Goal: Task Accomplishment & Management: Complete application form

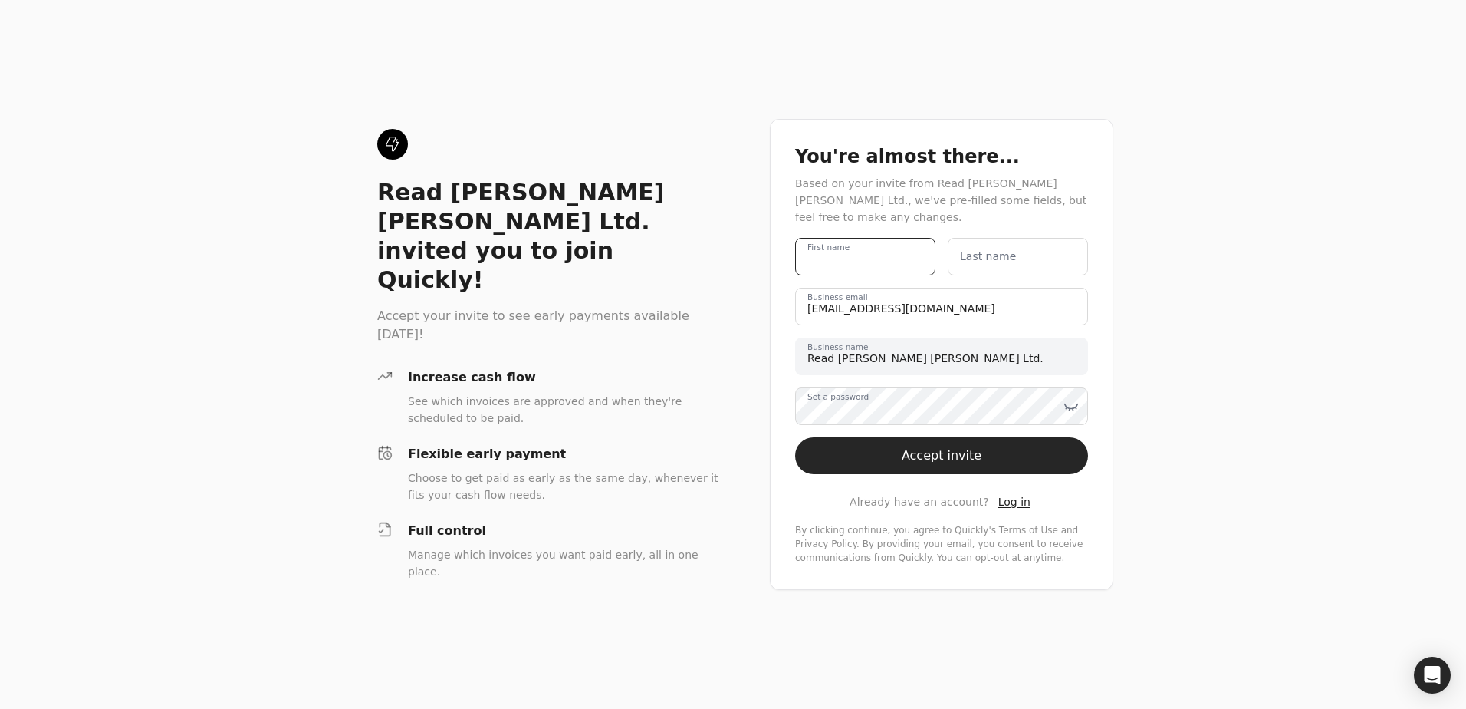
click at [890, 262] on name "First name" at bounding box center [865, 257] width 140 height 38
type name "E"
type name "RJC AR"
click at [795, 437] on button "Accept invite" at bounding box center [941, 455] width 293 height 37
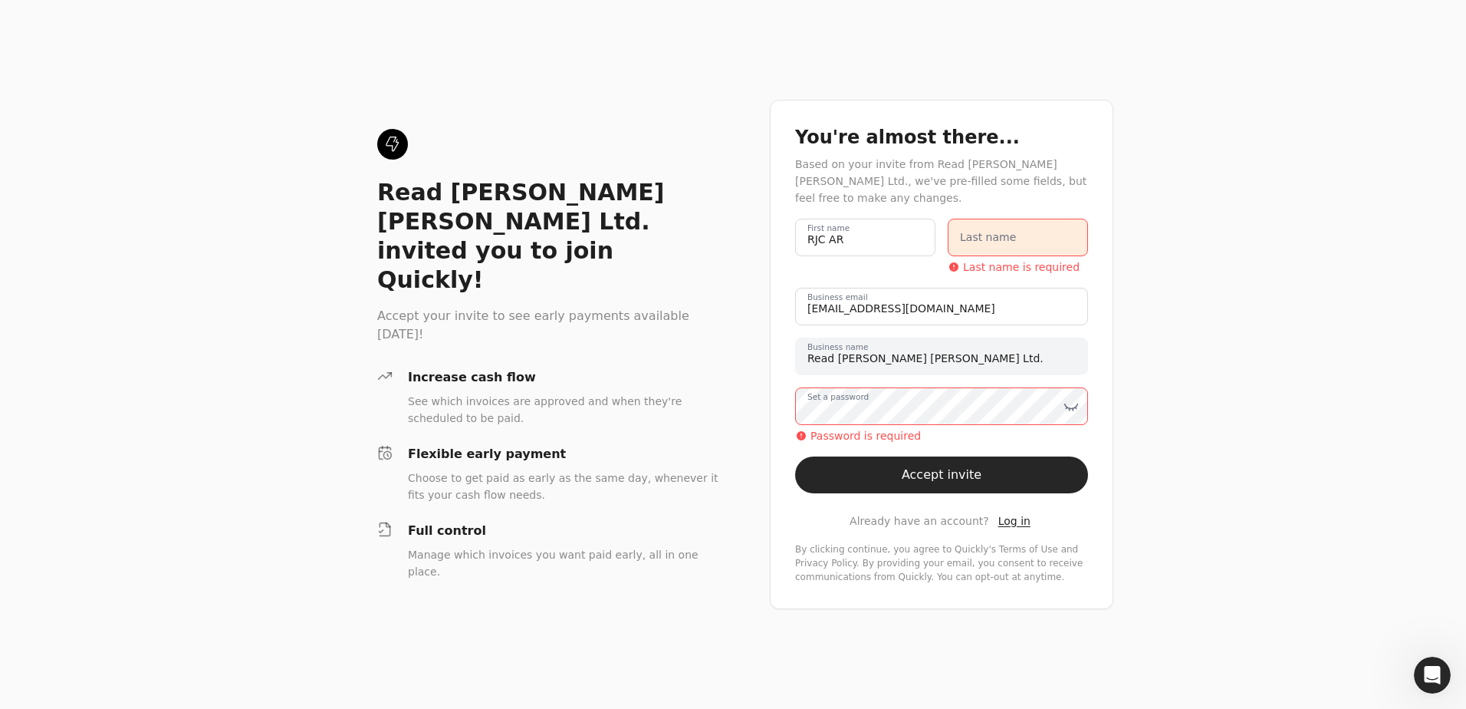
click at [998, 242] on label "Last name" at bounding box center [988, 237] width 56 height 16
click at [998, 242] on name "Last name" at bounding box center [1018, 238] width 140 height 38
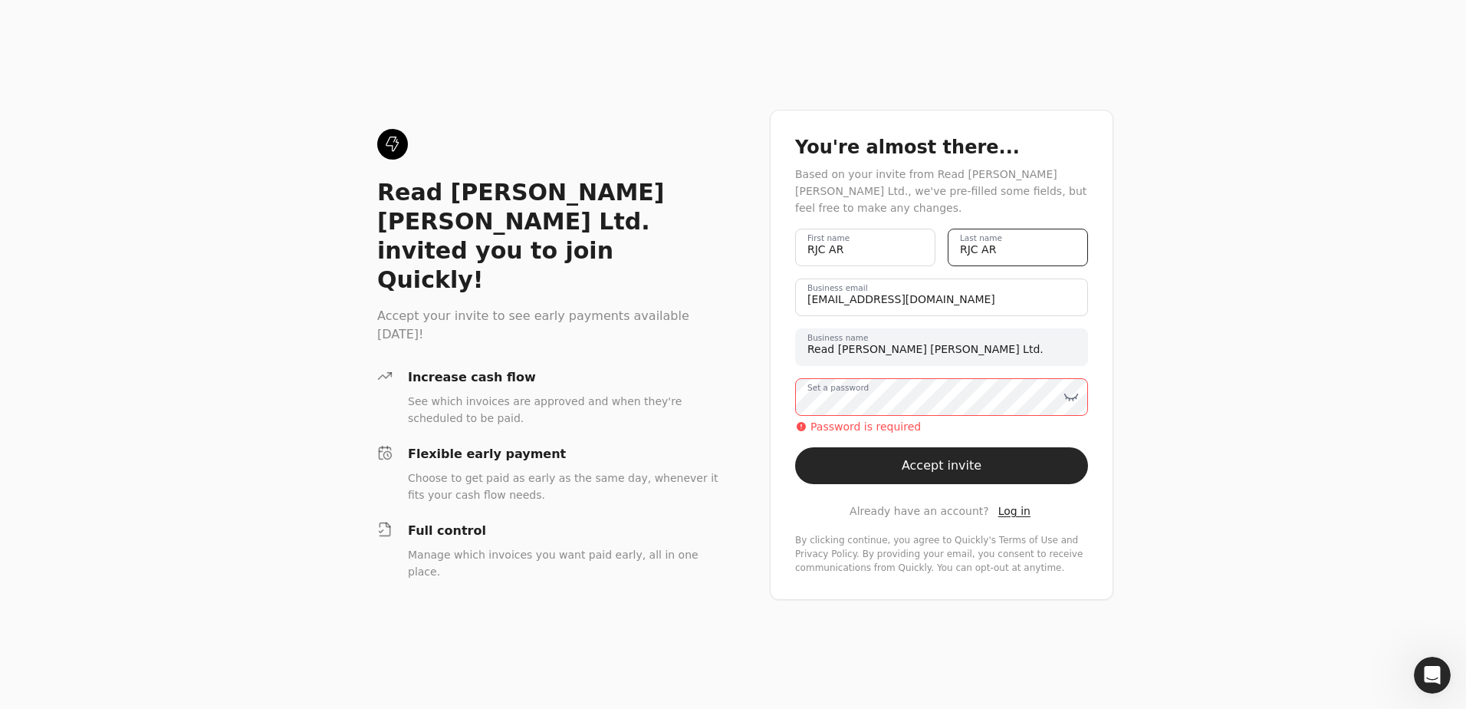
type name "RJC AR"
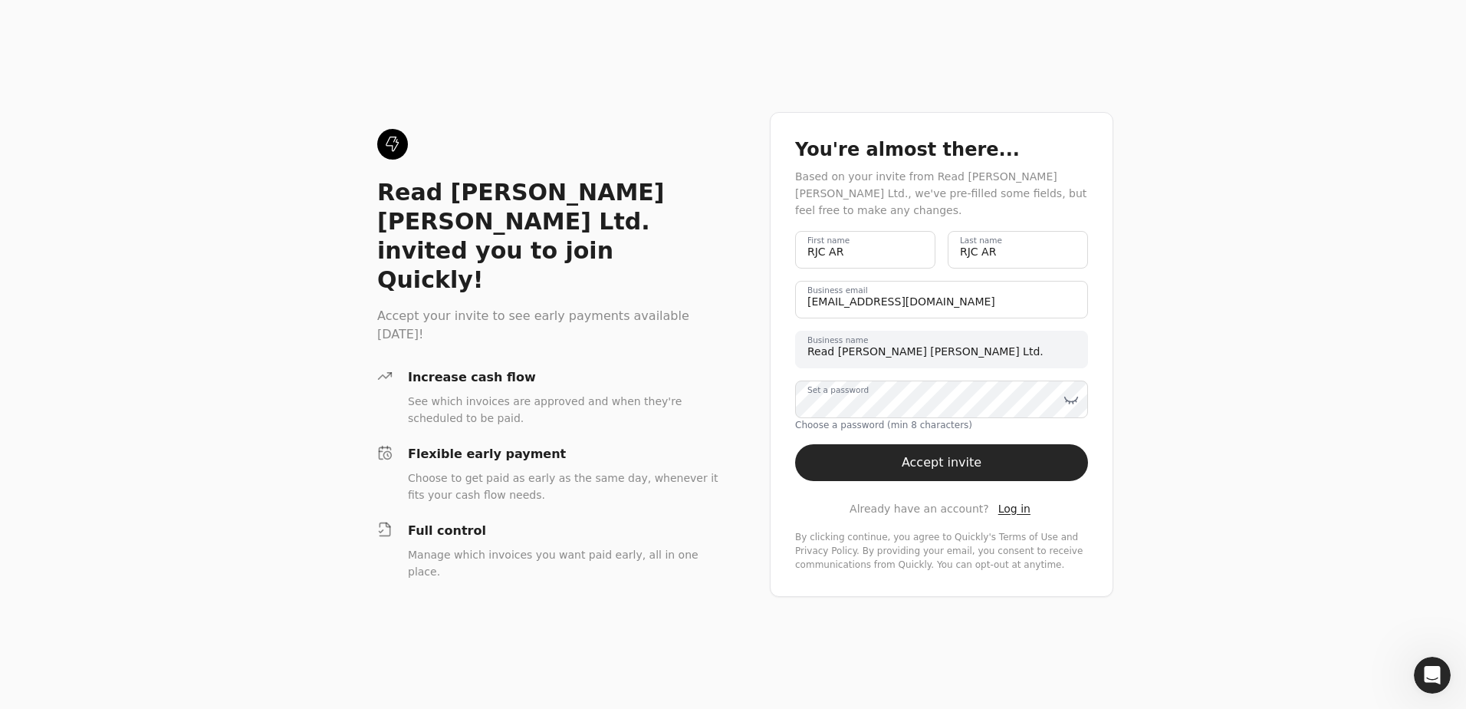
click at [1157, 420] on div "Read [PERSON_NAME] [PERSON_NAME] Ltd. invited you to join Quickly! Accept your …" at bounding box center [733, 354] width 1466 height 709
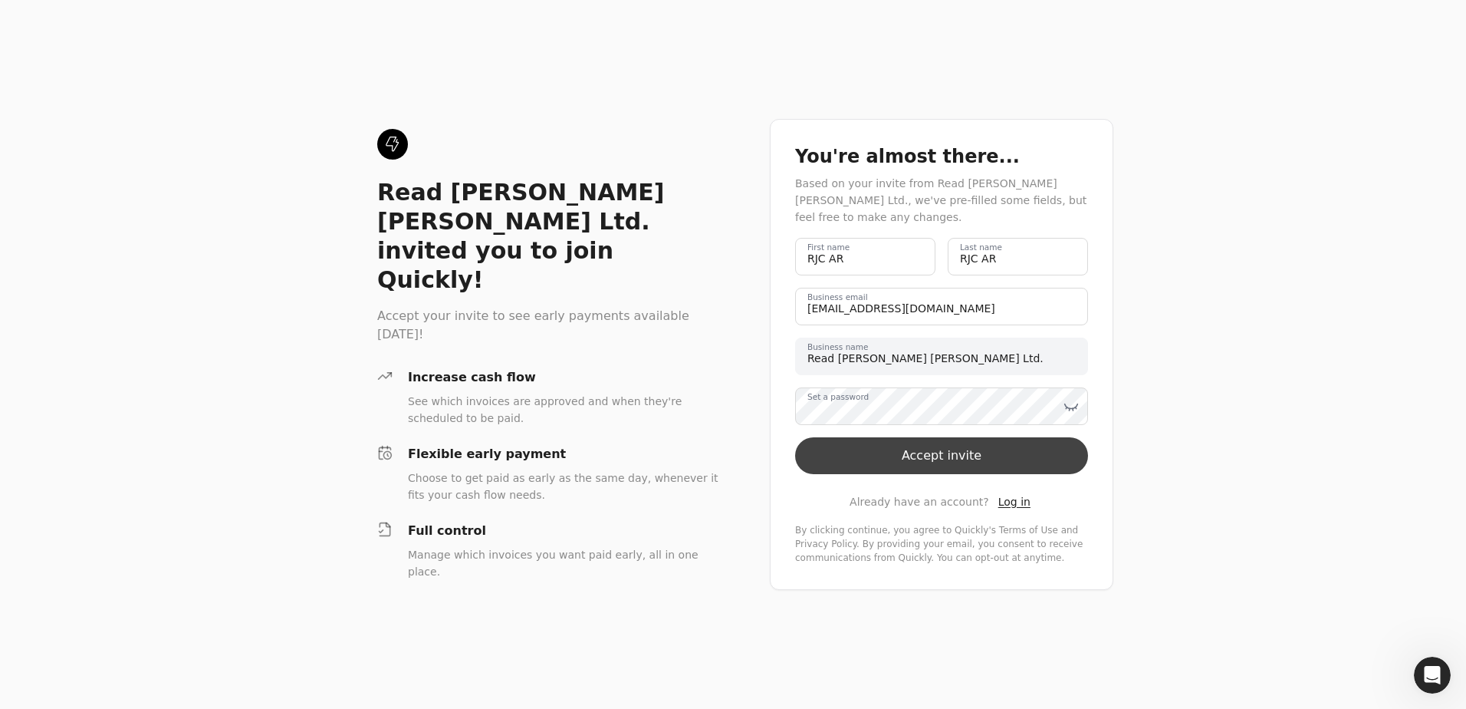
click at [1033, 447] on button "Accept invite" at bounding box center [941, 455] width 293 height 37
click at [1068, 399] on icon at bounding box center [1071, 406] width 15 height 15
click at [963, 446] on button "Accept invite" at bounding box center [941, 455] width 293 height 37
click at [1009, 457] on button "Accept invite" at bounding box center [941, 455] width 293 height 37
